Goal: Transaction & Acquisition: Purchase product/service

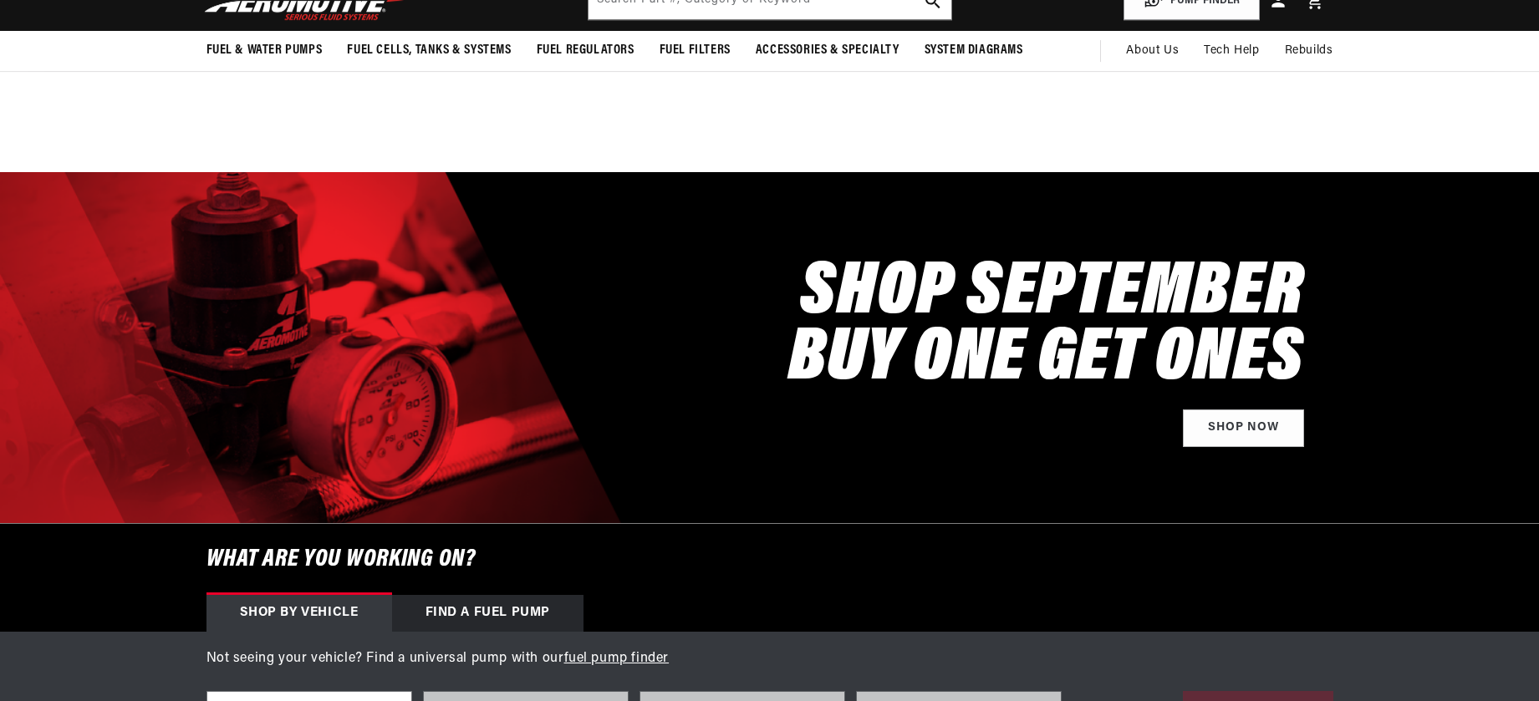
scroll to position [585, 0]
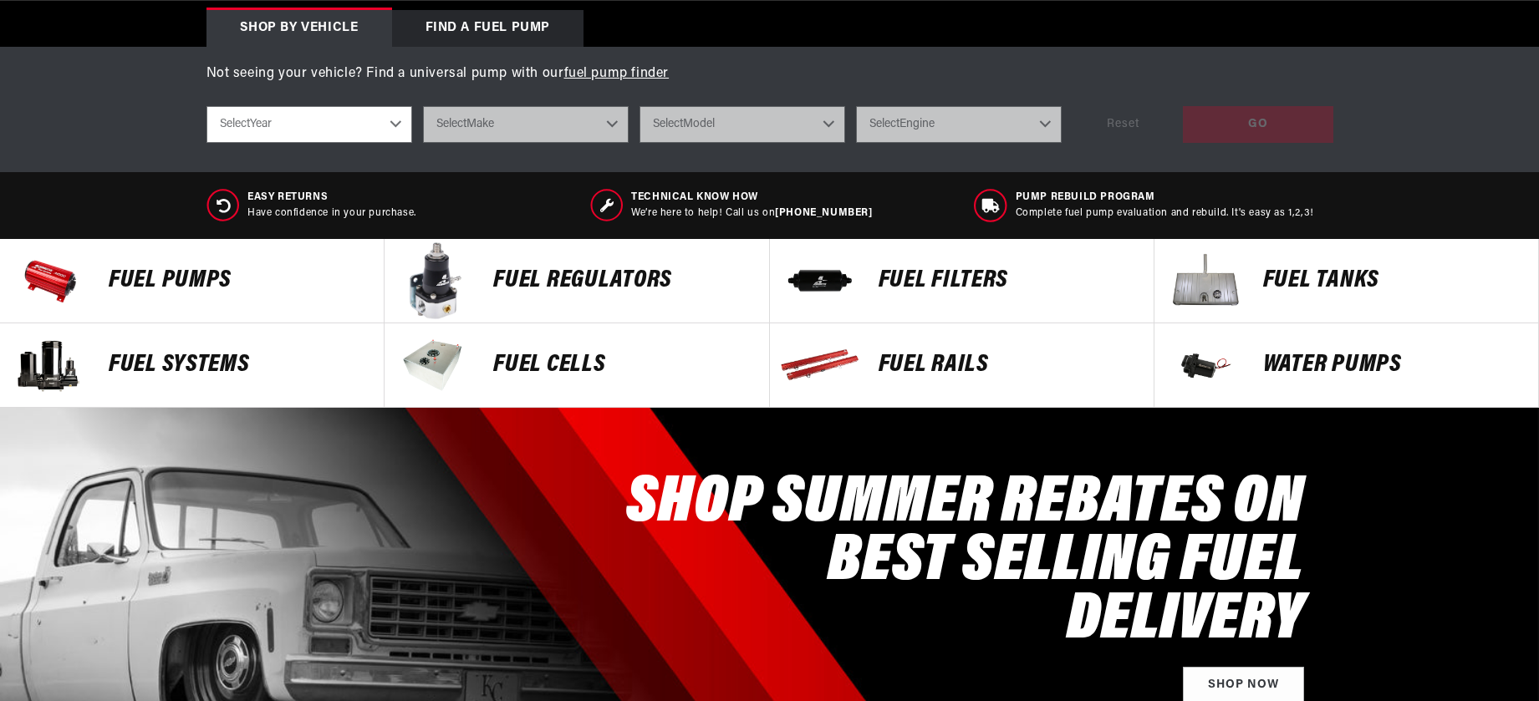
click at [395, 123] on select "Select Year 2023 2022 2021 2020 2019 2018 2017 2016 2015 2014 2013 2012 2011 20…" at bounding box center [310, 124] width 206 height 37
drag, startPoint x: 397, startPoint y: 124, endPoint x: 380, endPoint y: 130, distance: 18.0
click at [395, 124] on select "Select Year 2023 2022 2021 2020 2019 2018 2017 2016 2015 2014 2013 2012 2011 20…" at bounding box center [310, 124] width 206 height 37
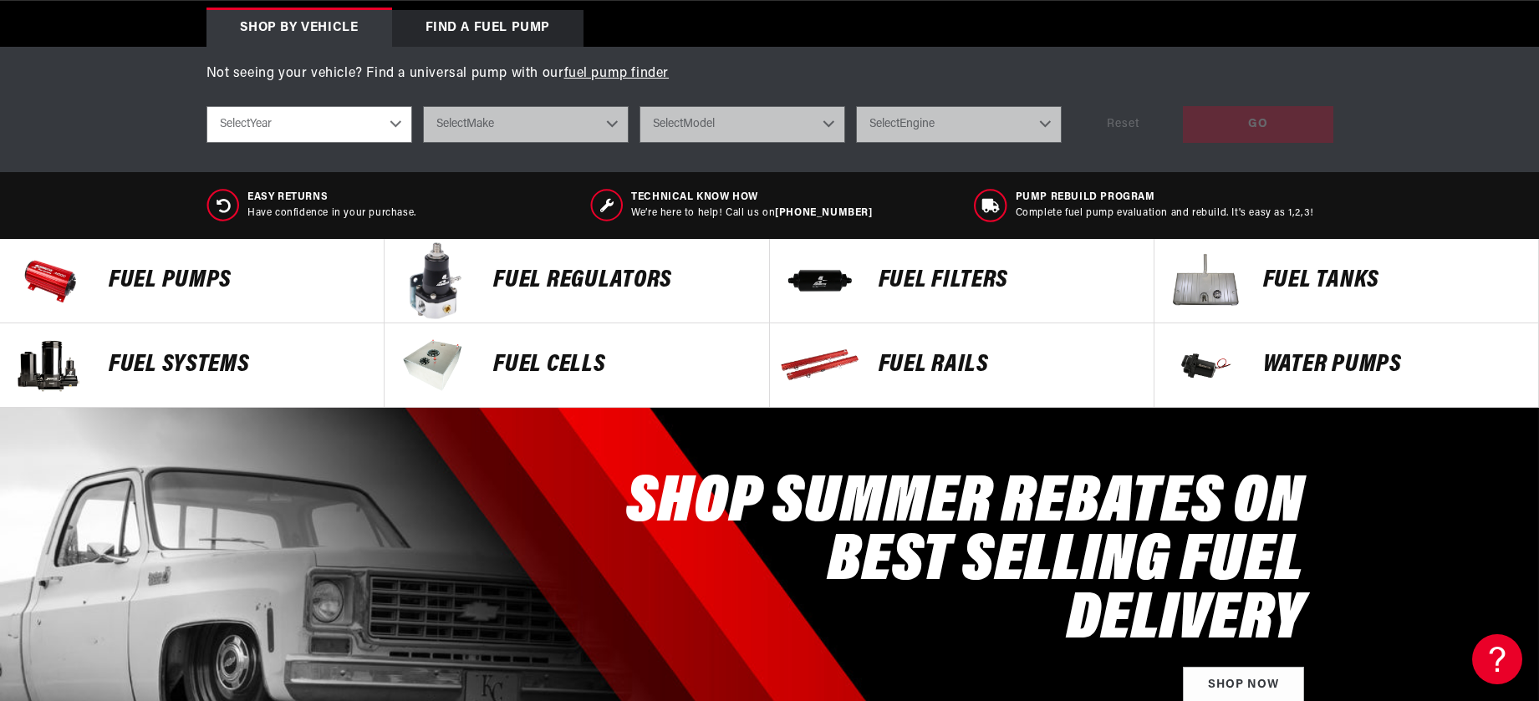
select select "1970"
click at [207, 106] on select "Select Year 2023 2022 2021 2020 2019 2018 2017 2016 2015 2014 2013 2012 2011 20…" at bounding box center [310, 124] width 206 height 37
select select "1970"
click at [552, 128] on select "Select Make Buick Chevrolet Dodge Ford GMC Oldsmobile Plymouth Pontiac" at bounding box center [526, 124] width 206 height 37
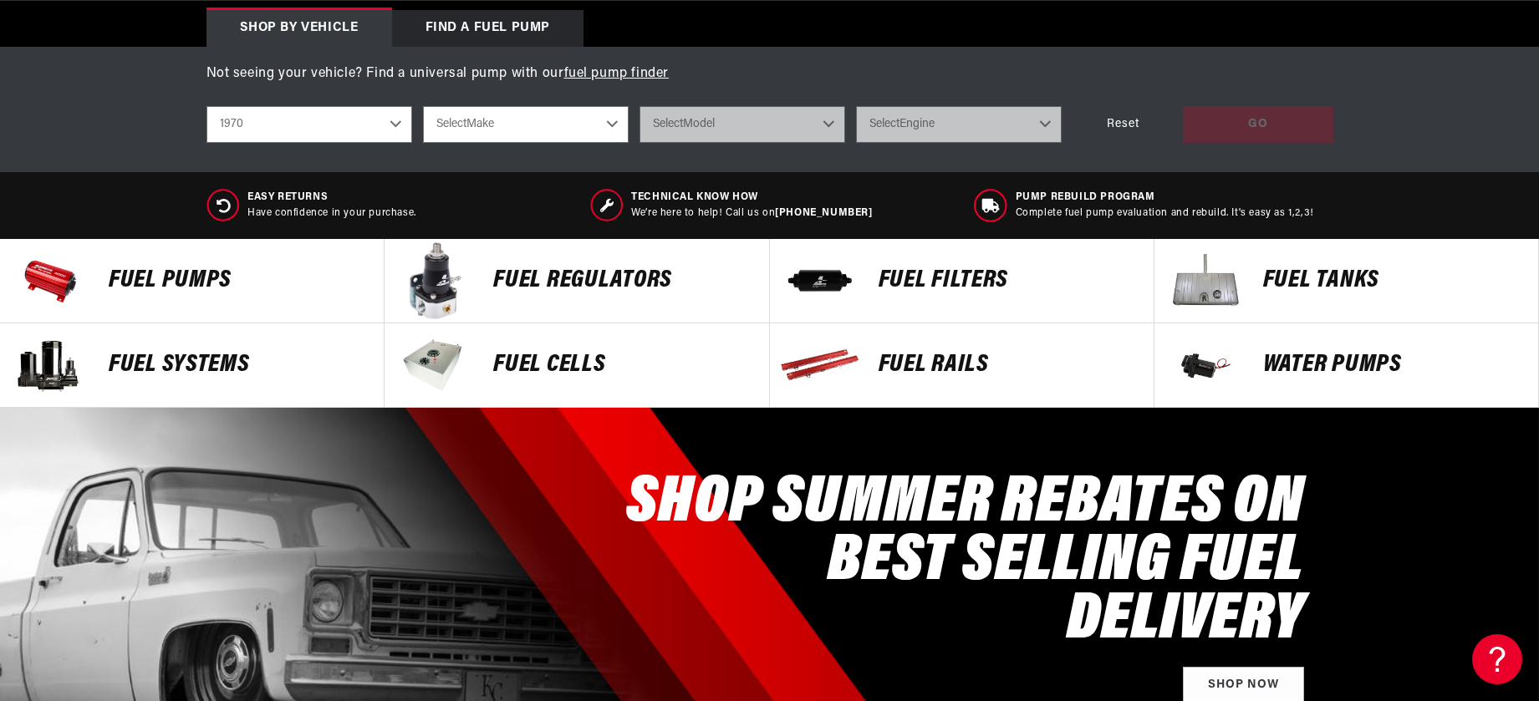
select select "Ford"
click at [423, 106] on select "Select Make Buick Chevrolet Dodge Ford GMC Oldsmobile Plymouth Pontiac" at bounding box center [526, 124] width 206 height 37
select select "Ford"
click at [826, 120] on select "Select Model Mustang" at bounding box center [743, 124] width 206 height 37
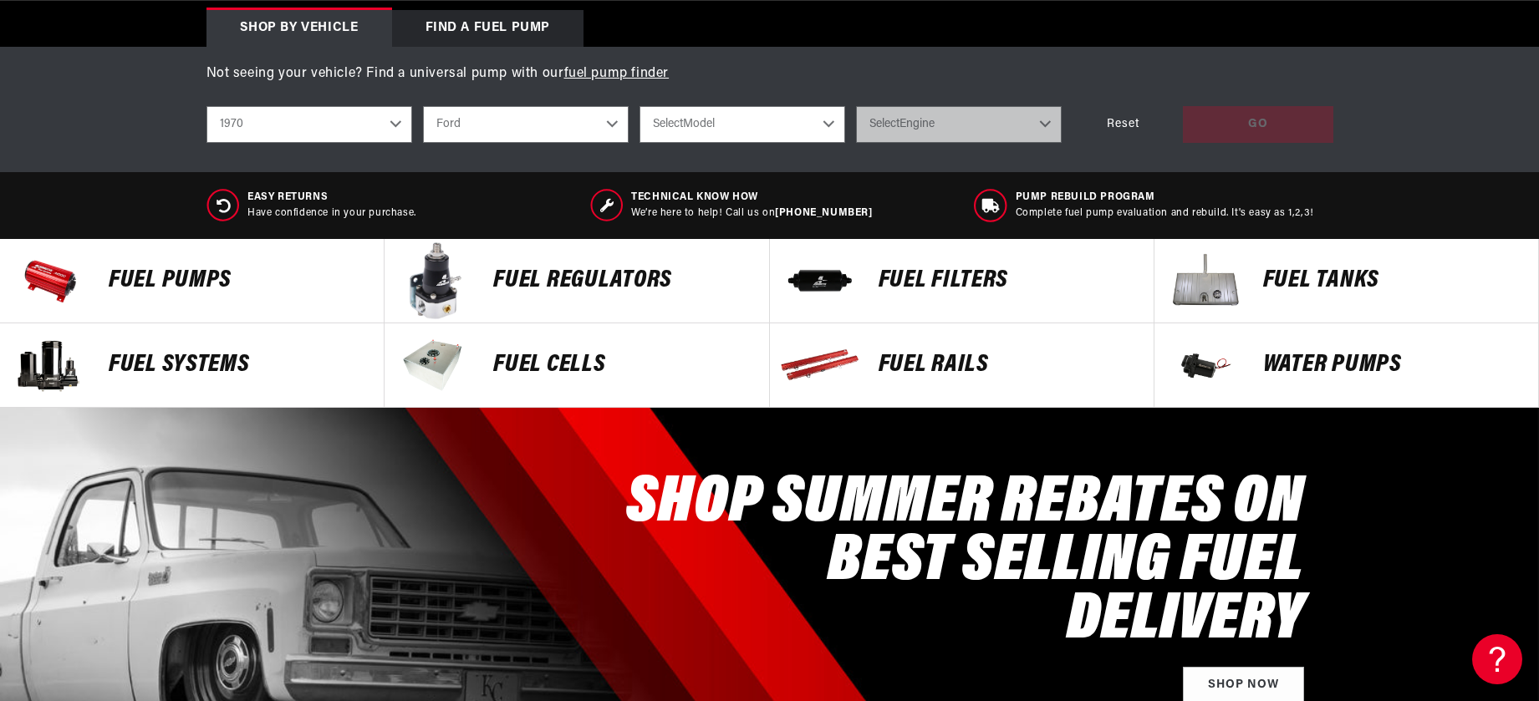
click at [1270, 280] on p "Fuel Tanks" at bounding box center [1392, 280] width 258 height 25
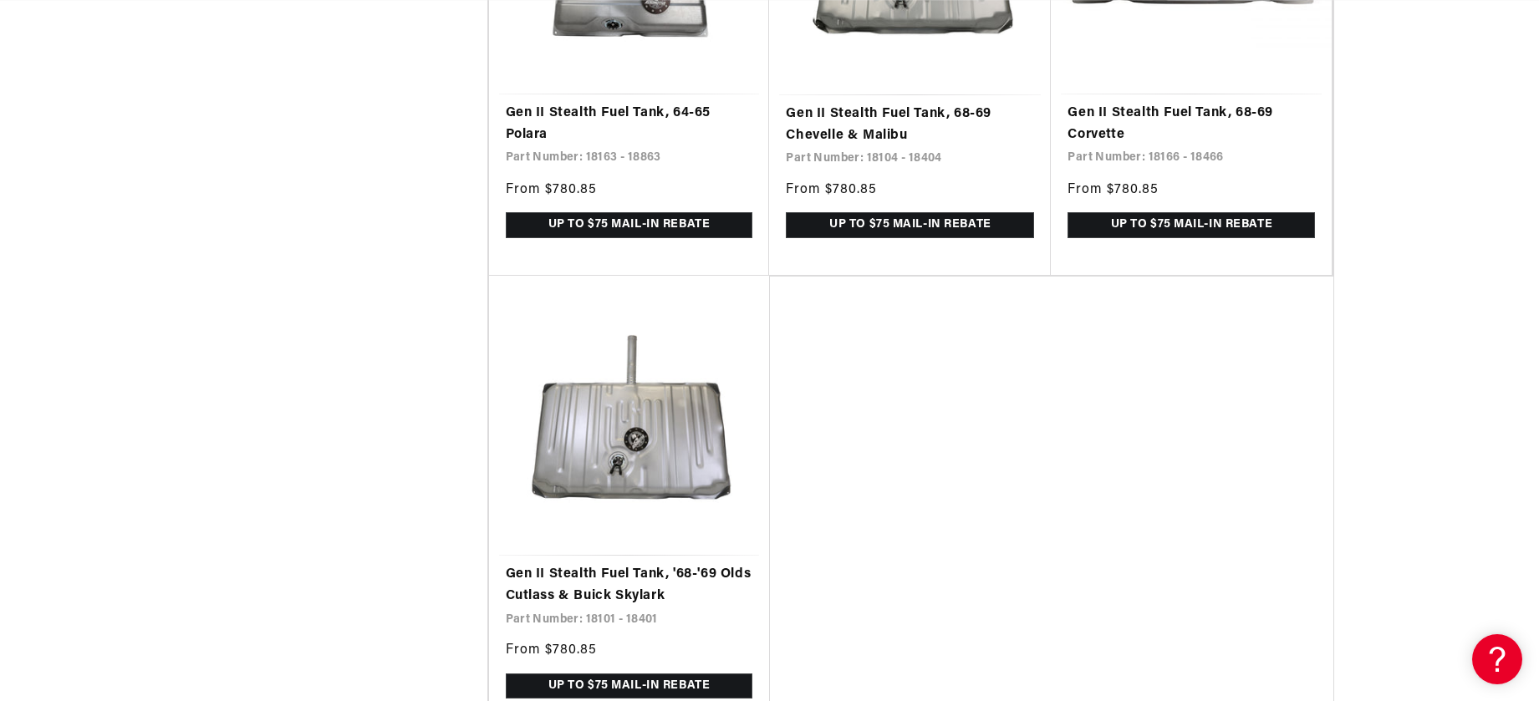
scroll to position [0, 3180]
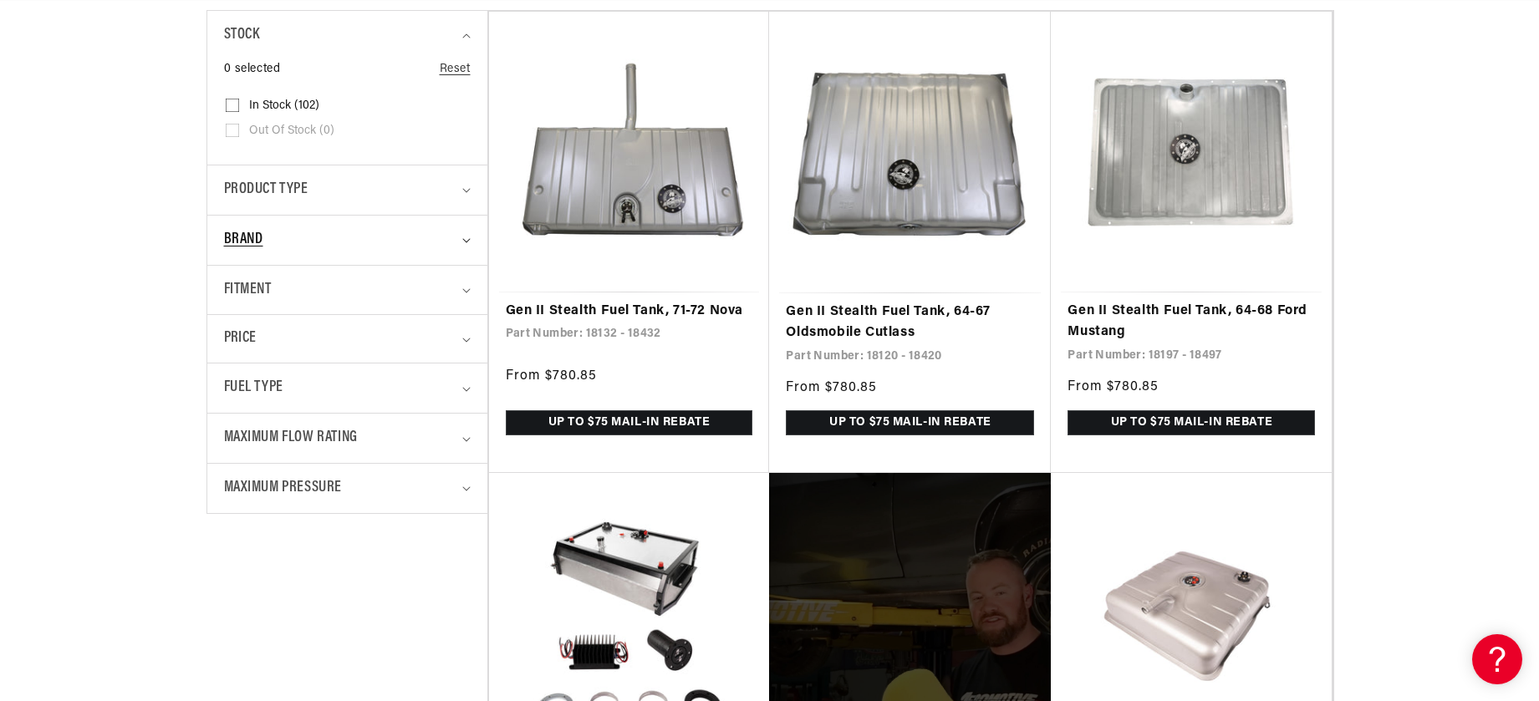
click at [234, 237] on span "Brand" at bounding box center [243, 240] width 39 height 24
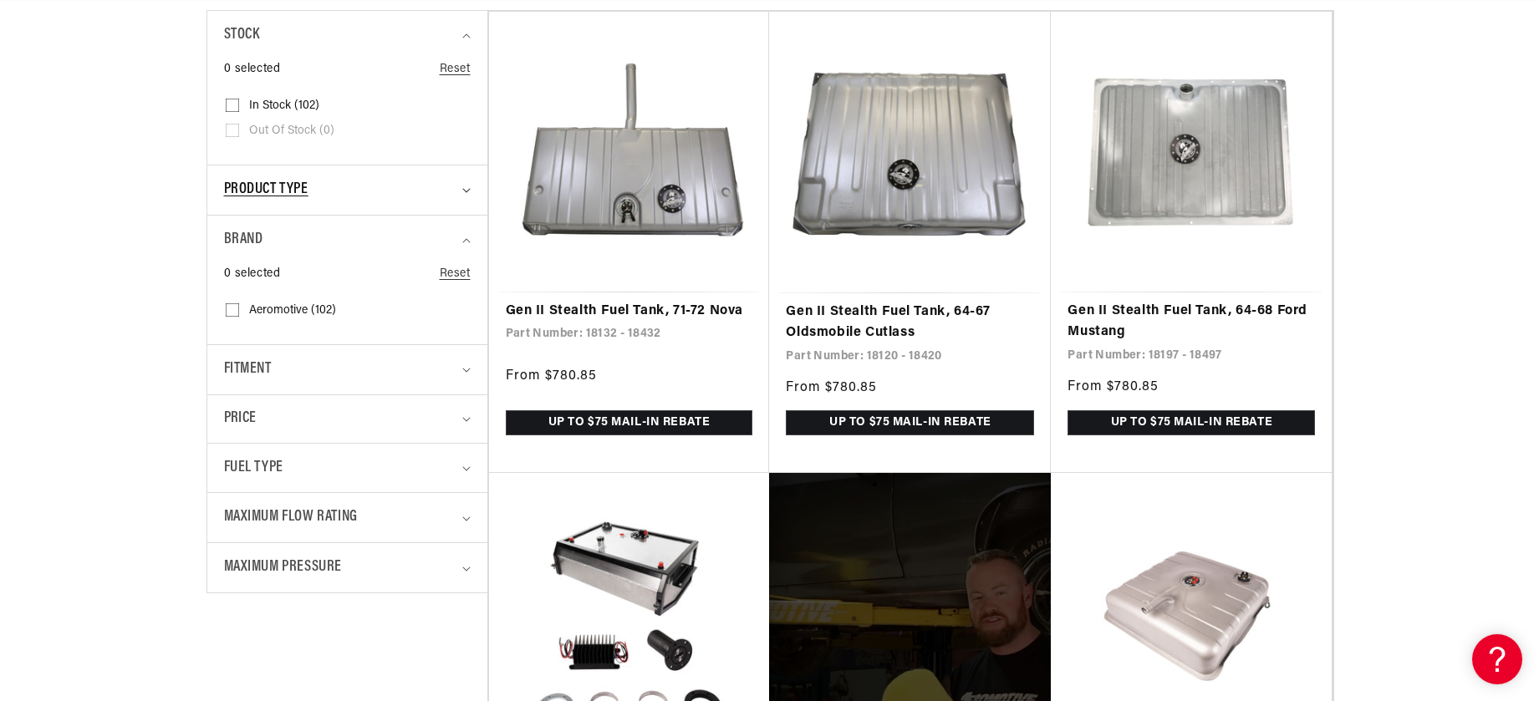
click at [298, 191] on span "Product type" at bounding box center [266, 190] width 84 height 24
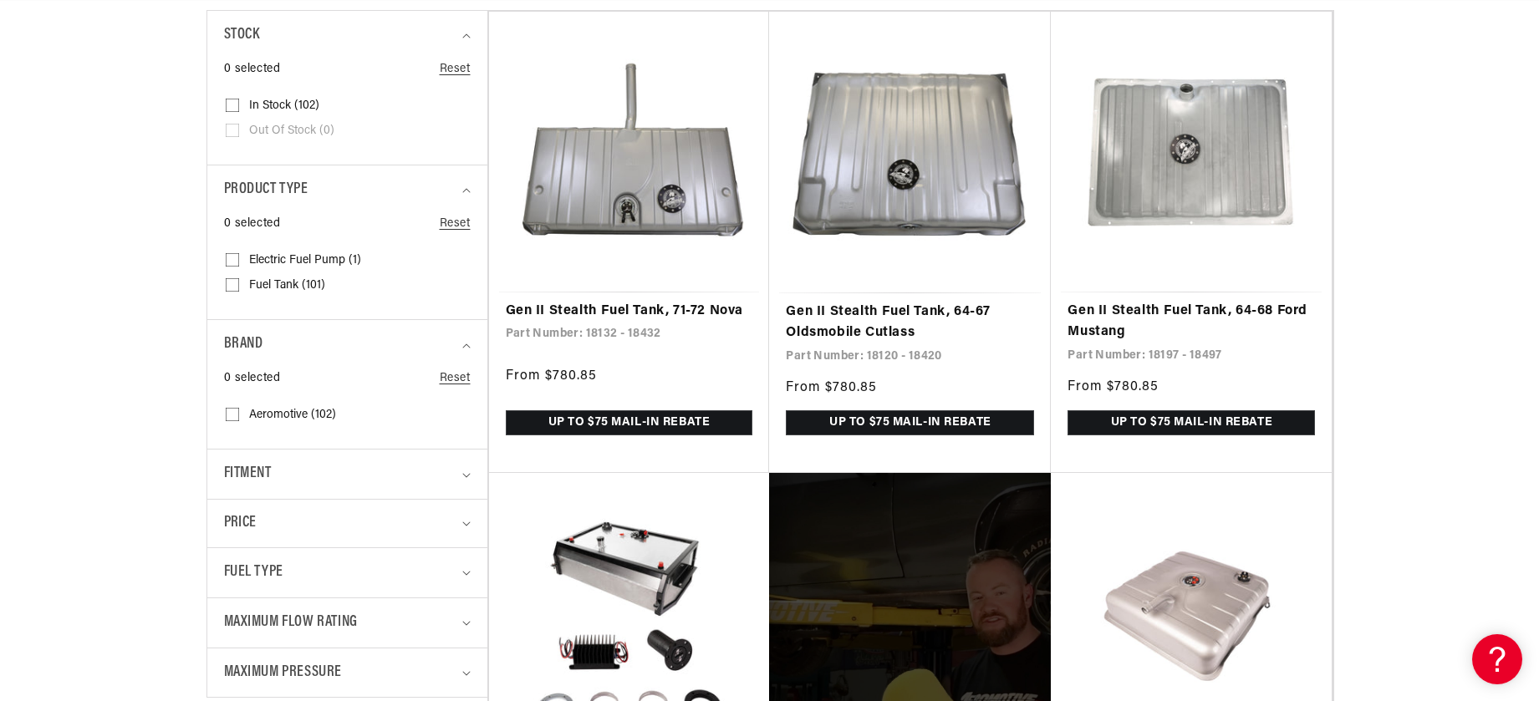
click at [234, 290] on input "Fuel Tank (101) Fuel Tank (101 products)" at bounding box center [232, 288] width 13 height 13
checkbox input "true"
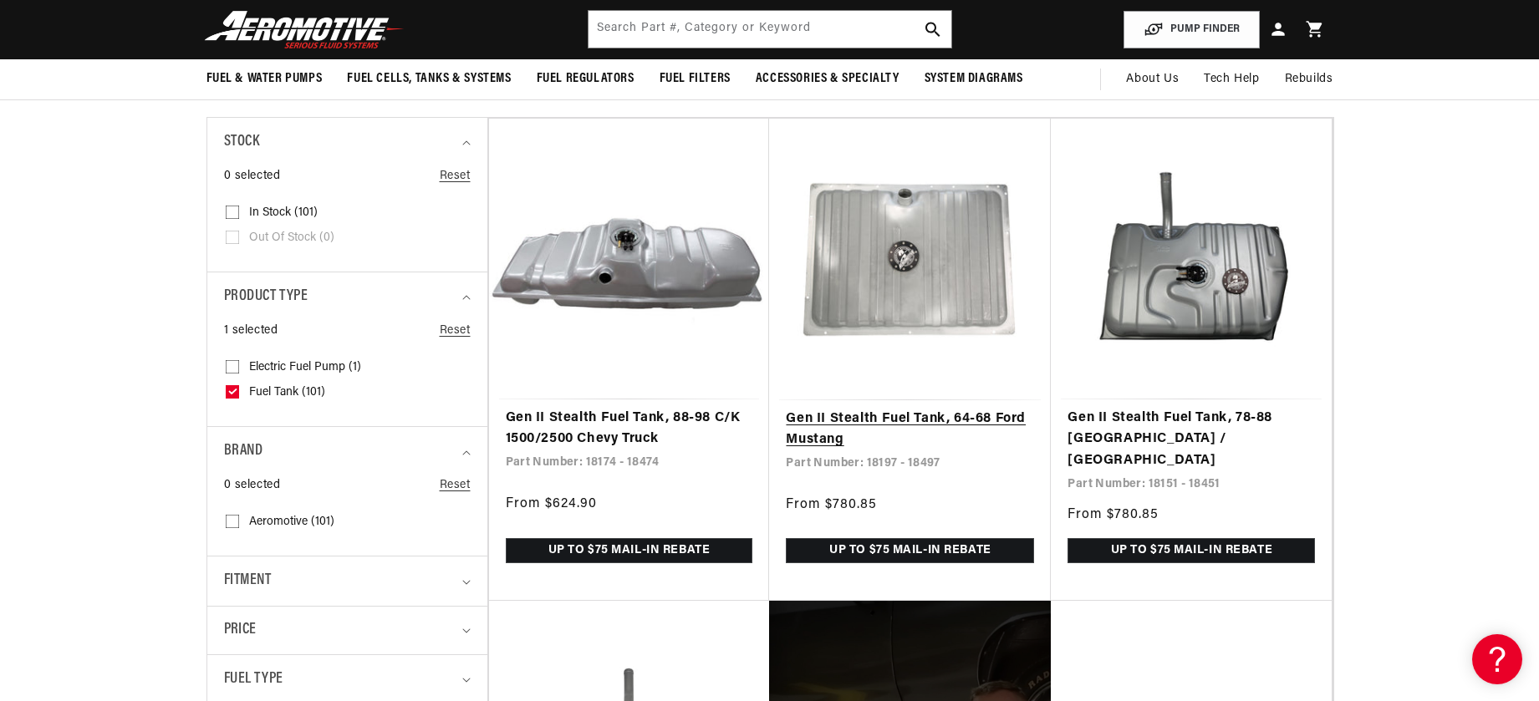
click at [842, 414] on link "Gen II Stealth Fuel Tank, 64-68 Ford Mustang" at bounding box center [910, 430] width 248 height 43
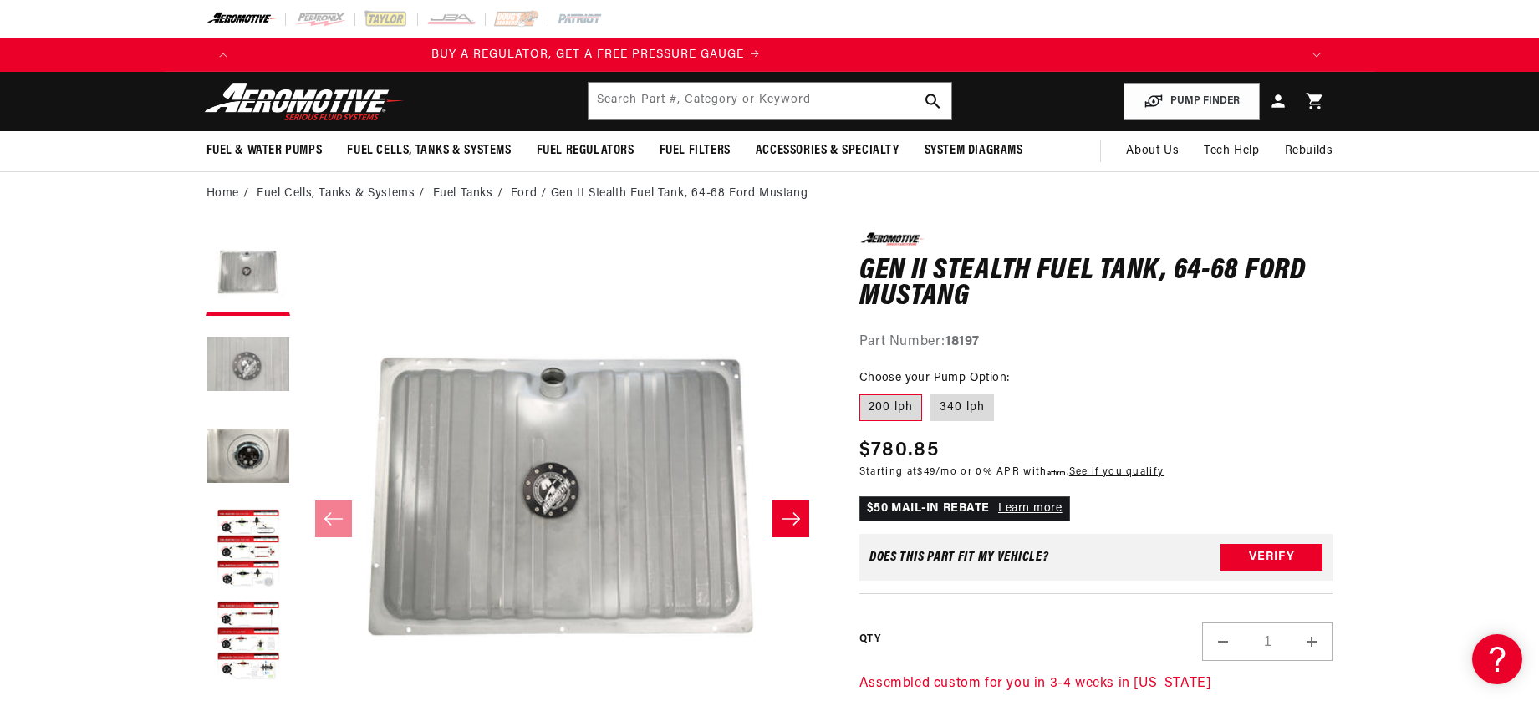
click at [259, 367] on button "Load image 2 in gallery view" at bounding box center [249, 366] width 84 height 84
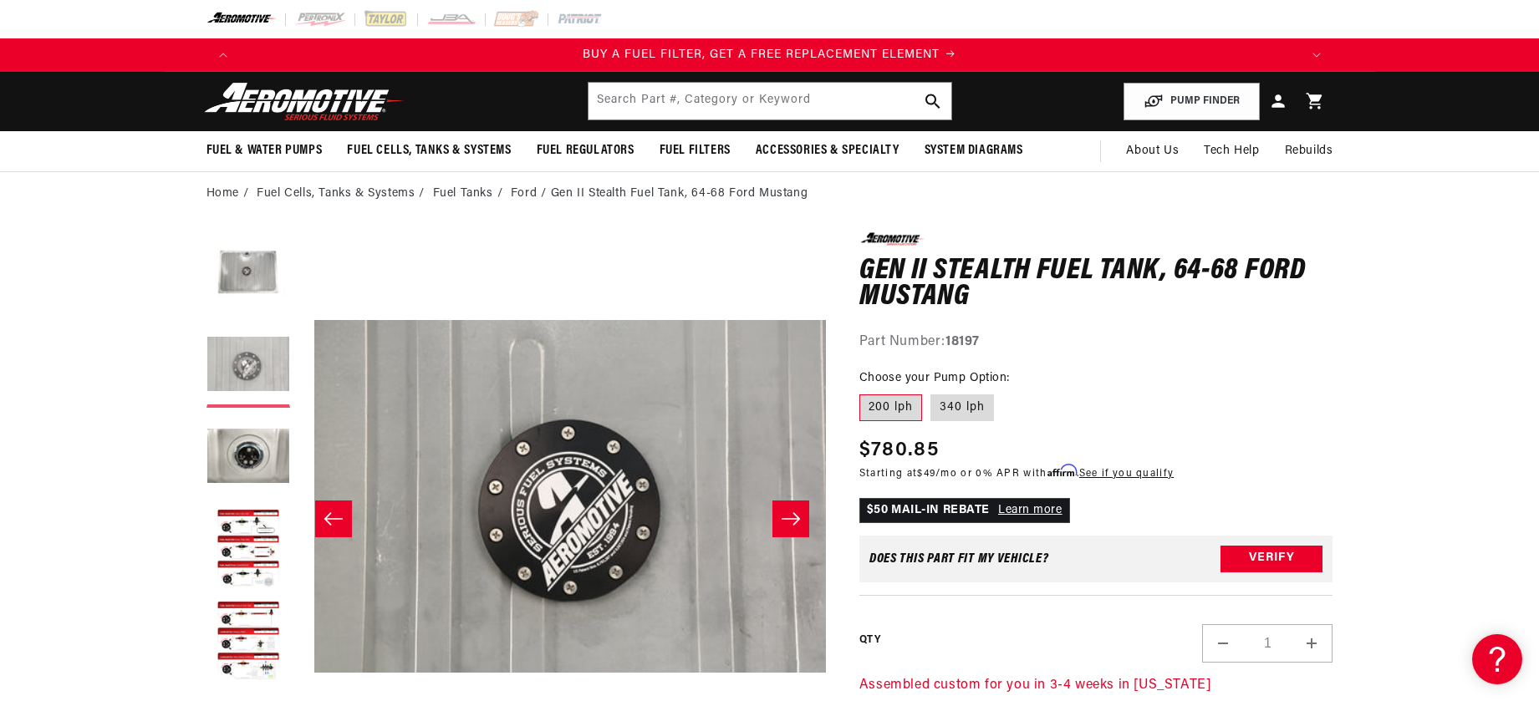
scroll to position [0, 528]
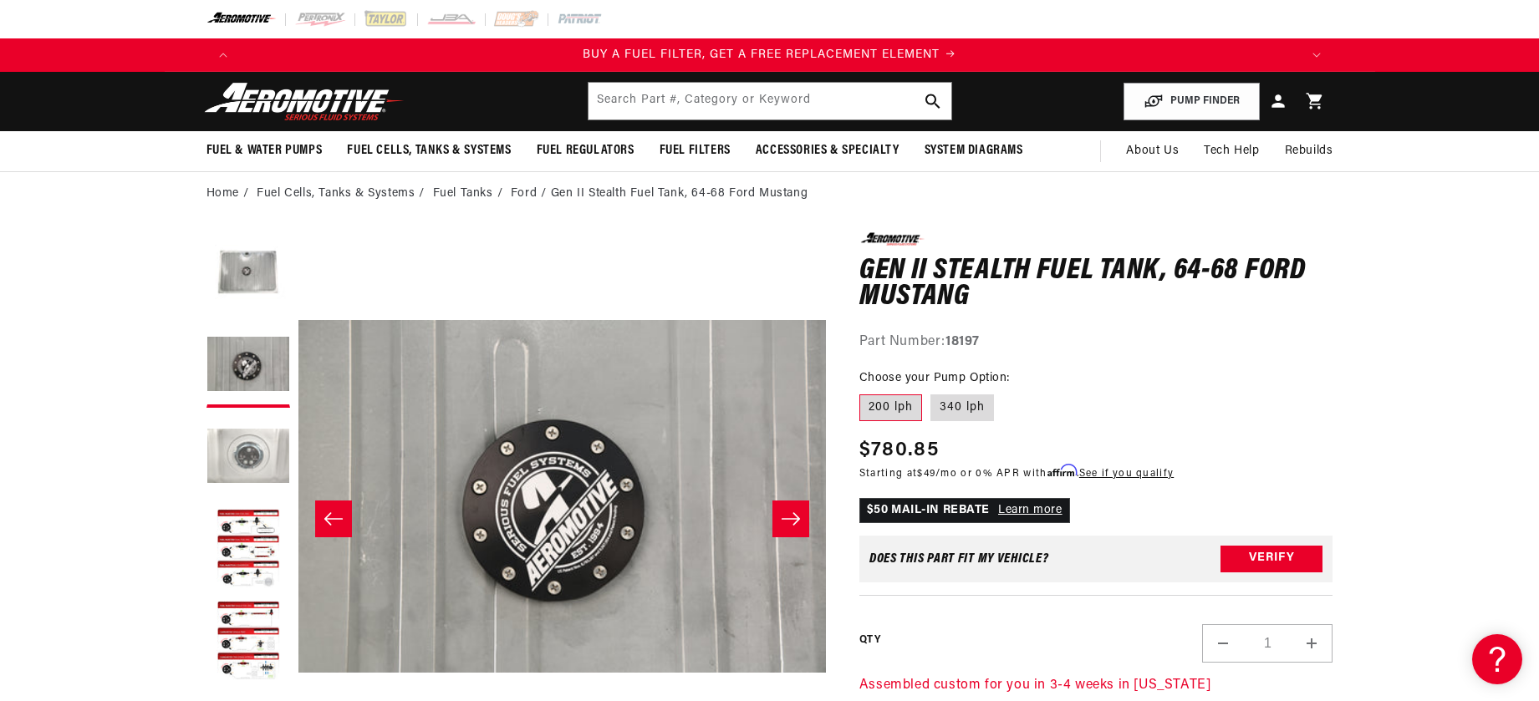
click at [245, 445] on button "Load image 3 in gallery view" at bounding box center [249, 458] width 84 height 84
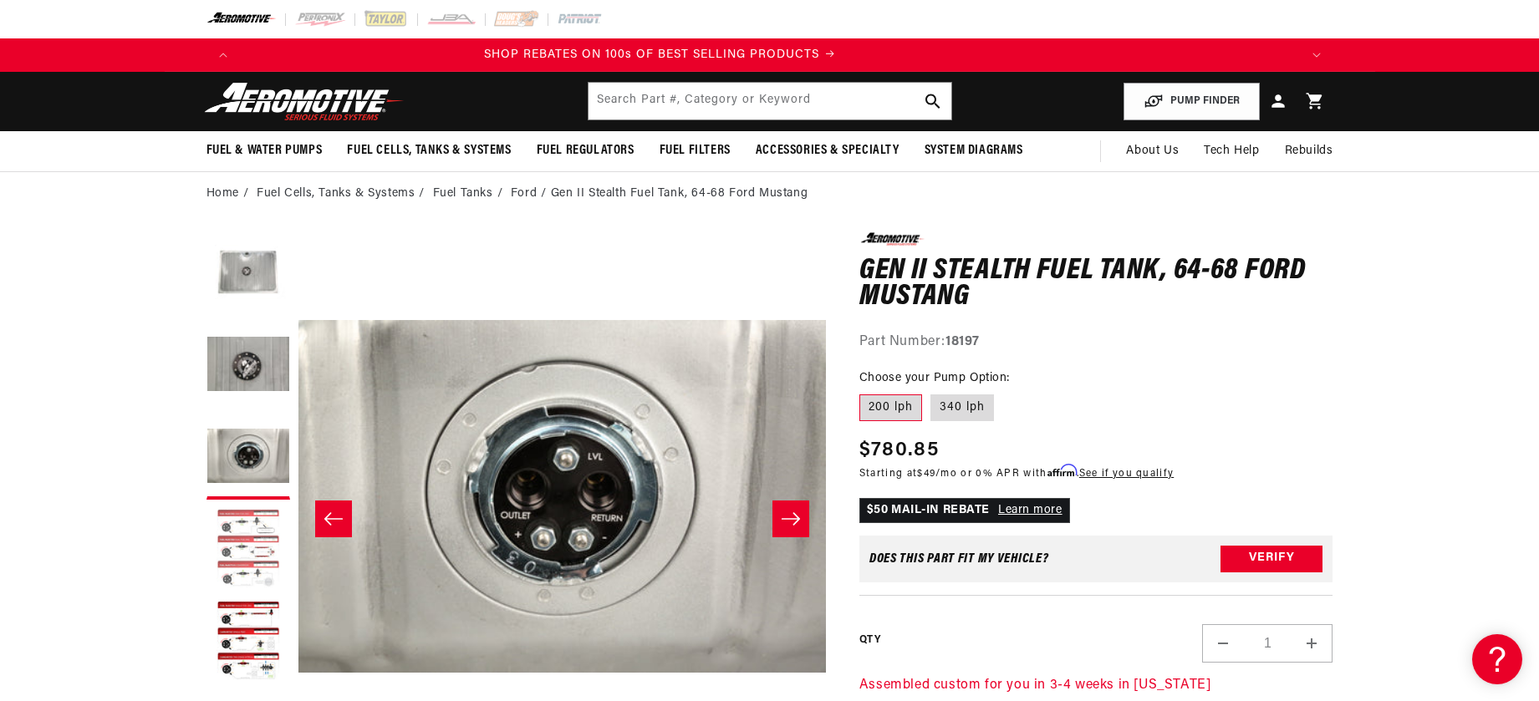
scroll to position [0, 2508]
click at [782, 518] on icon "Slide right" at bounding box center [791, 519] width 20 height 17
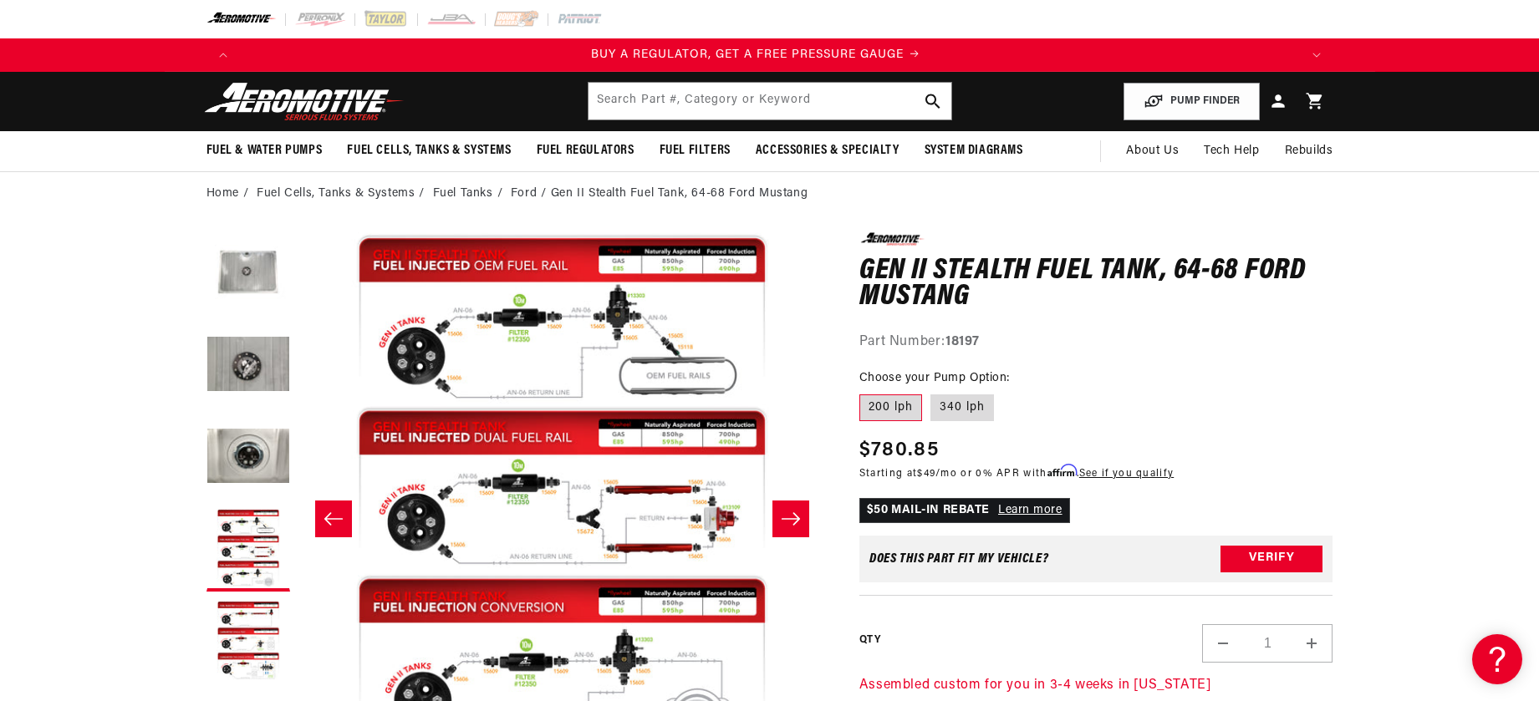
scroll to position [0, 0]
click at [782, 518] on icon "Slide right" at bounding box center [791, 519] width 20 height 17
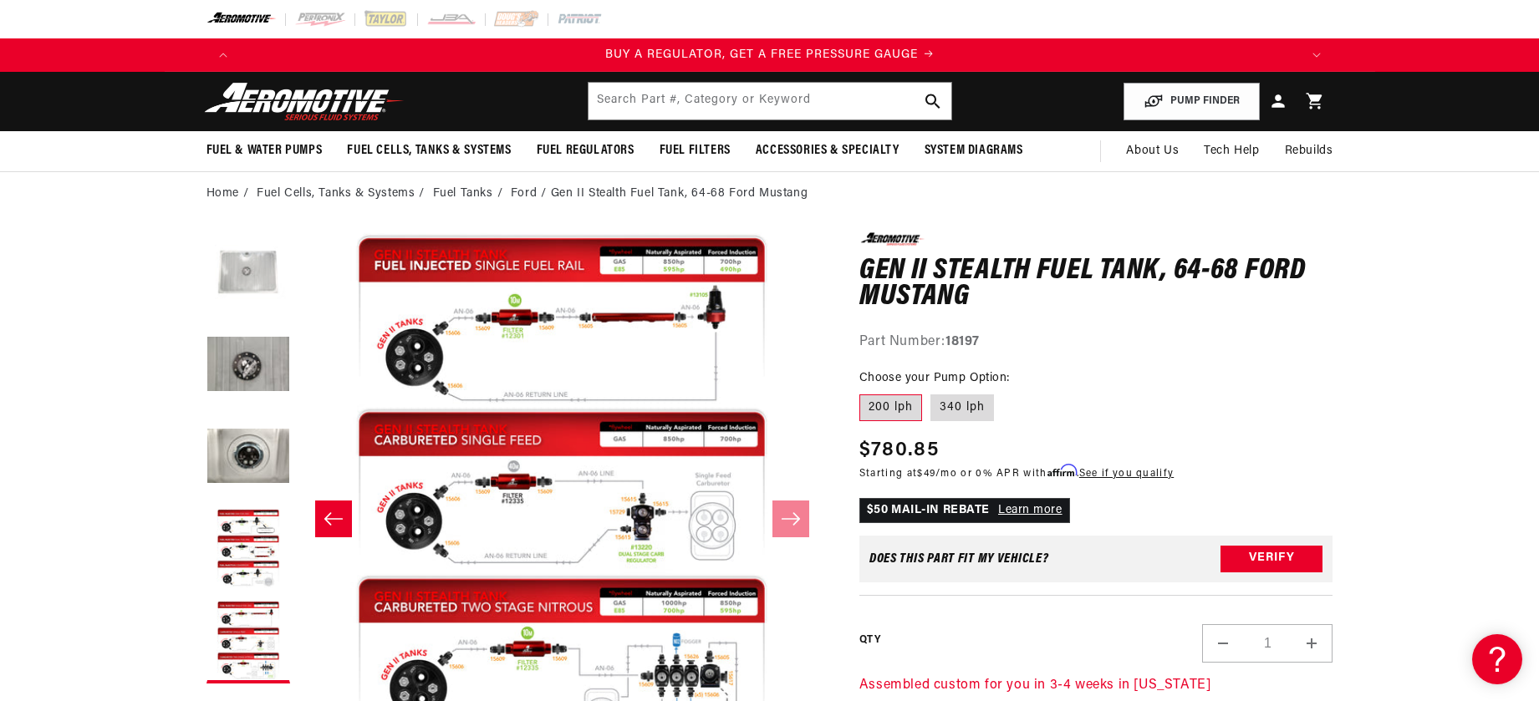
click at [247, 265] on button "Load image 1 in gallery view" at bounding box center [249, 274] width 84 height 84
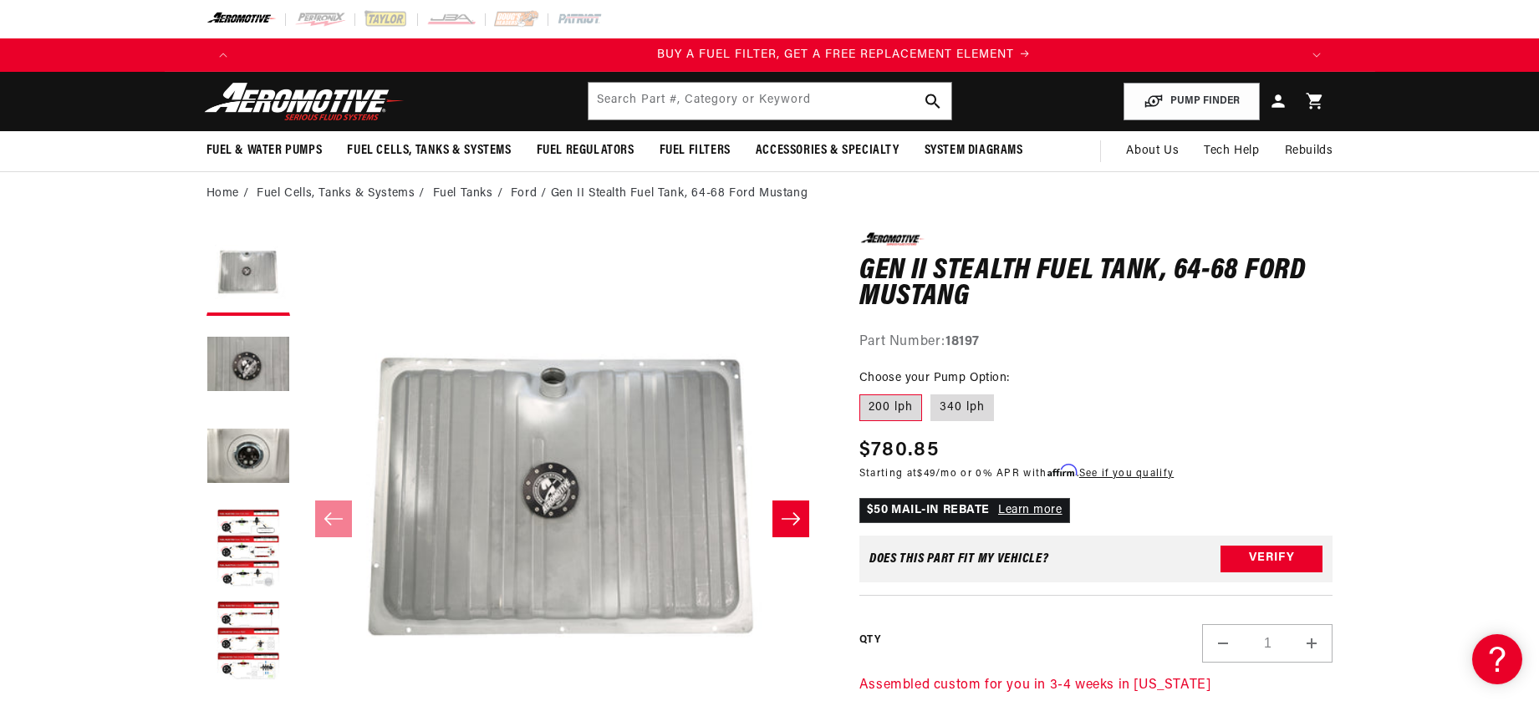
scroll to position [0, 1060]
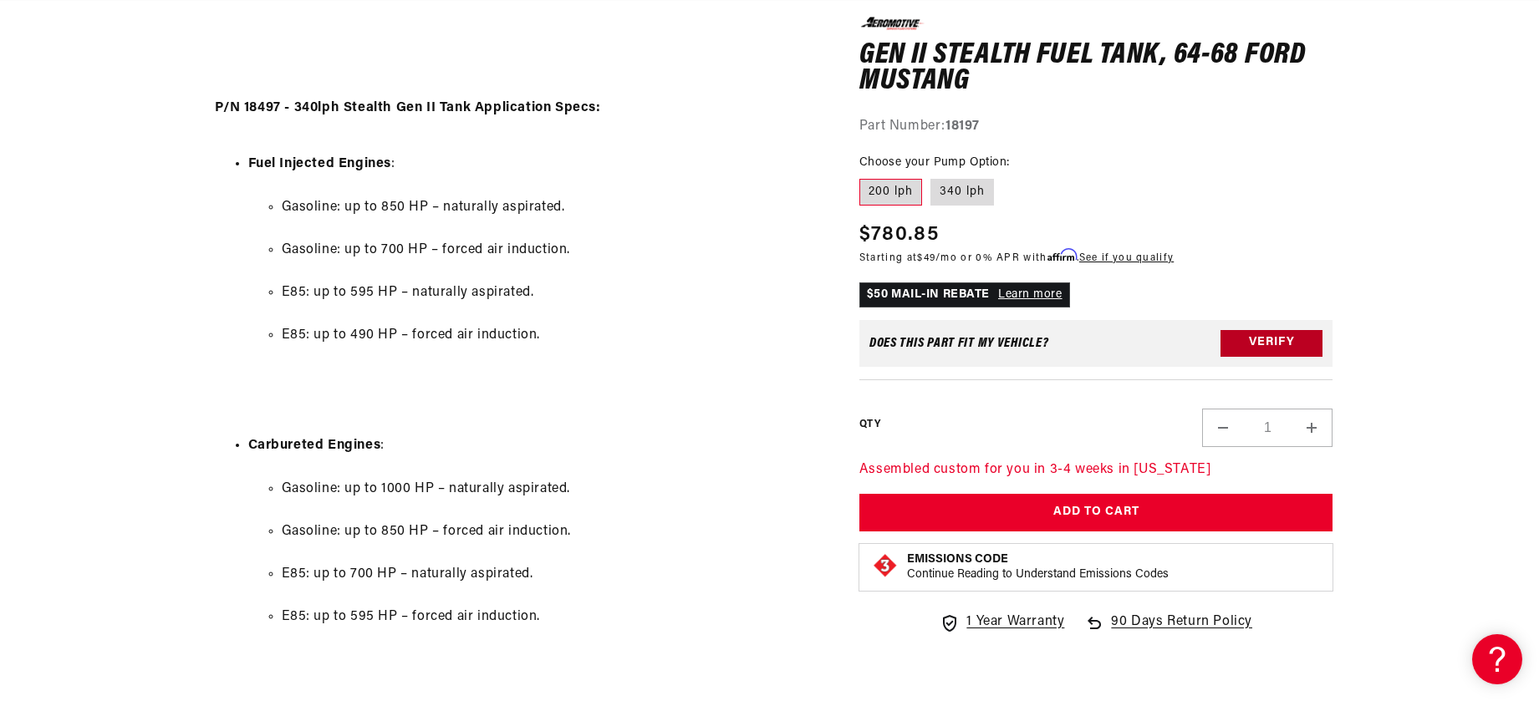
scroll to position [0, 0]
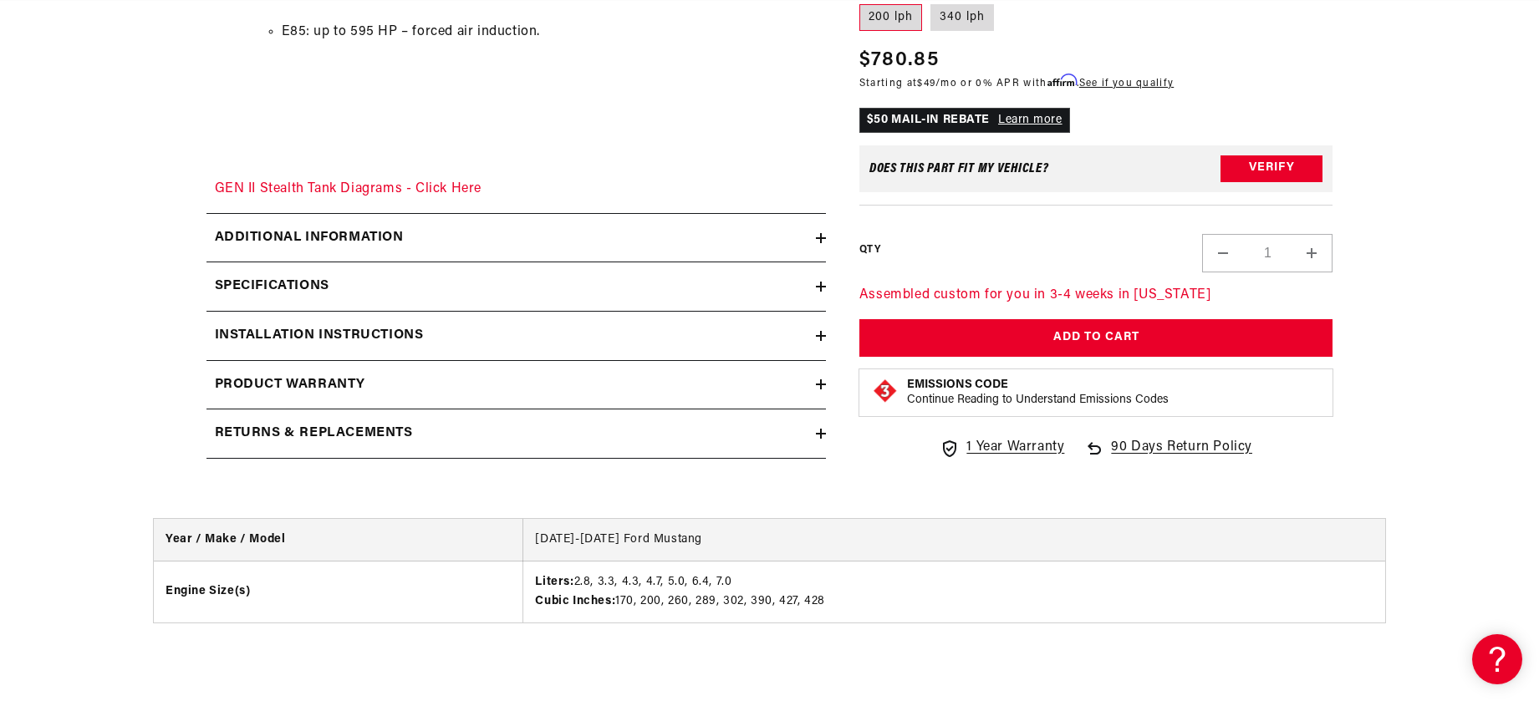
click at [306, 280] on h2 "Specifications" at bounding box center [272, 287] width 115 height 22
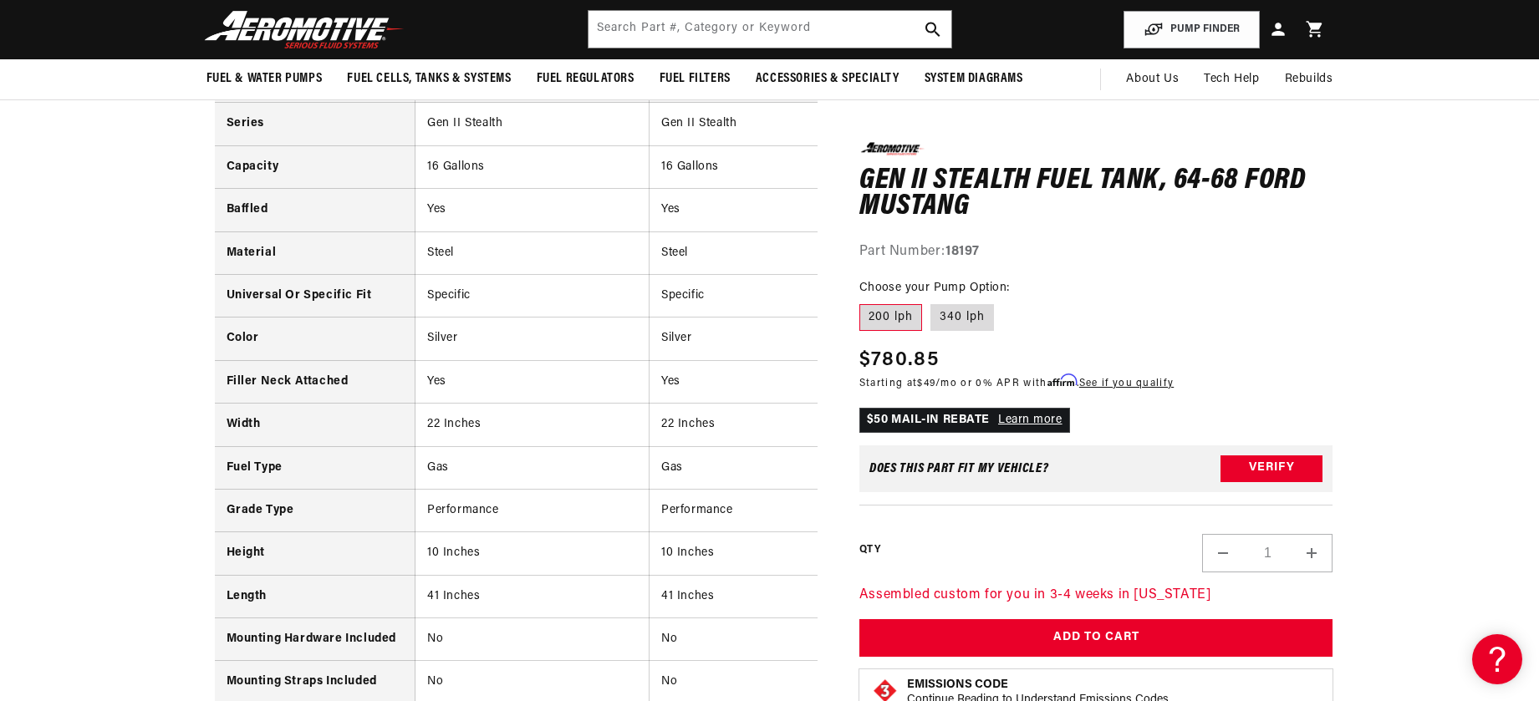
scroll to position [0, 2120]
